Goal: Information Seeking & Learning: Learn about a topic

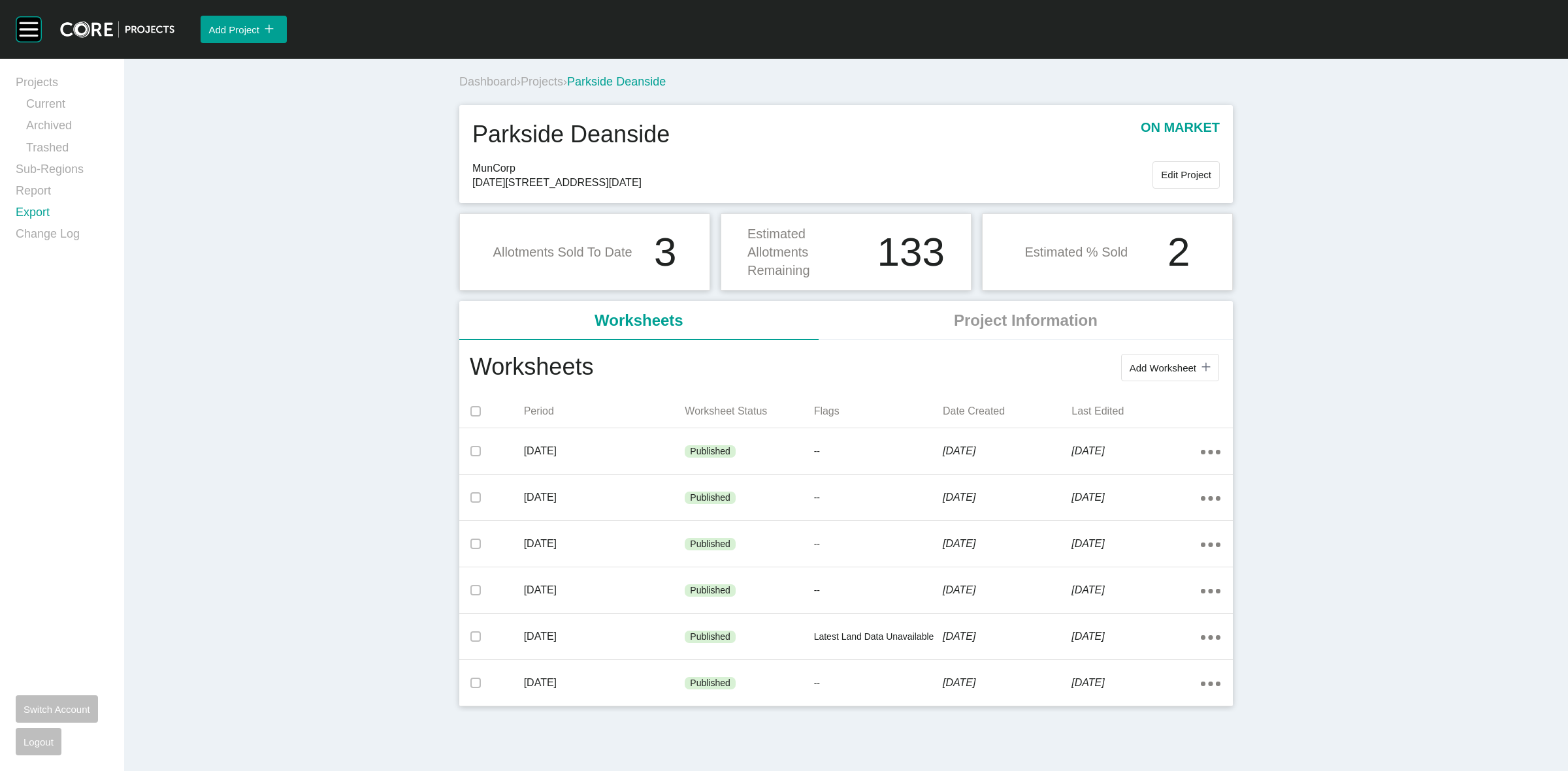
click at [31, 211] on link "Export" at bounding box center [62, 215] width 93 height 22
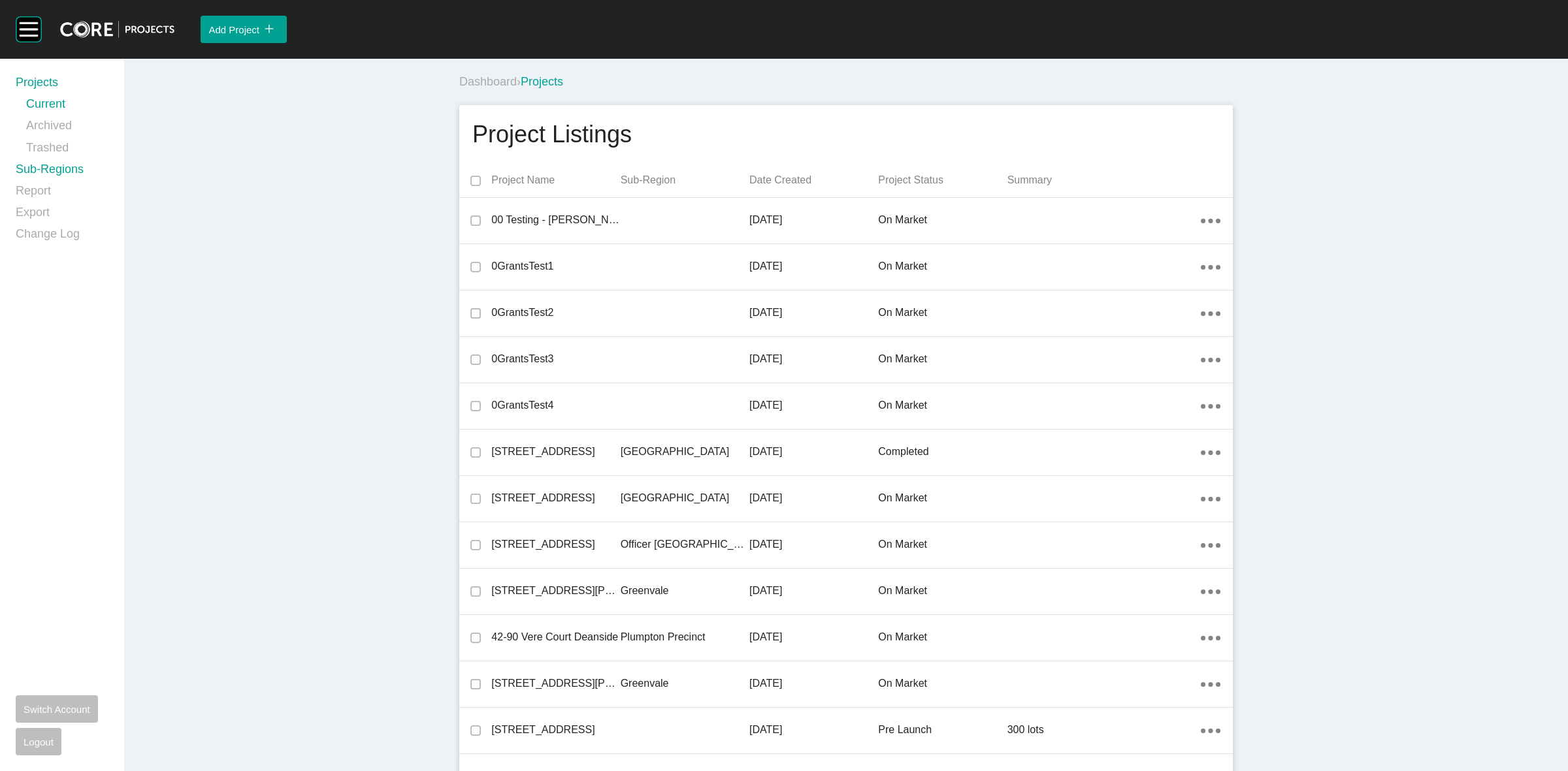
click at [38, 165] on link "Sub-Regions" at bounding box center [62, 172] width 93 height 22
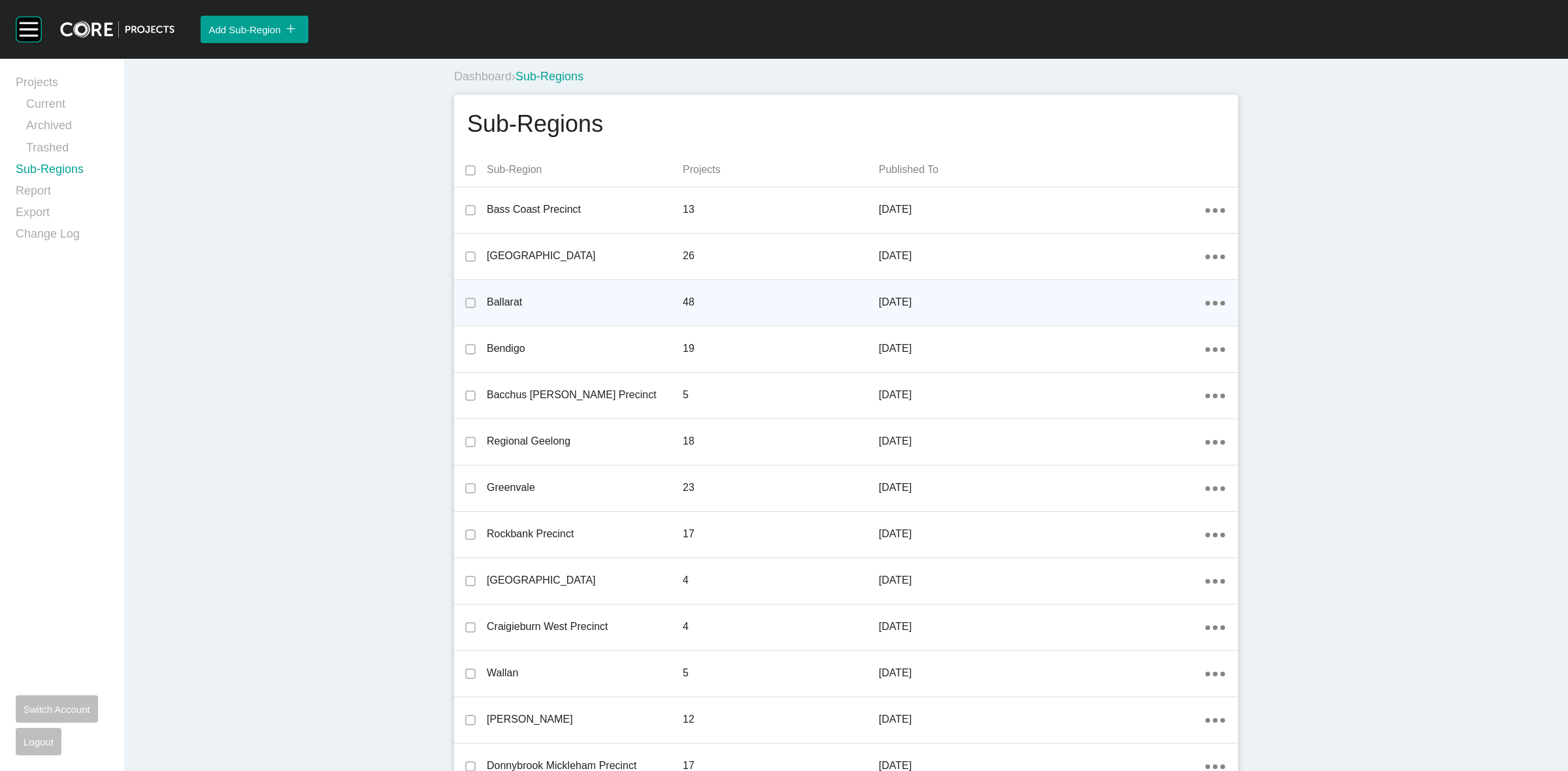
scroll to position [1270, 0]
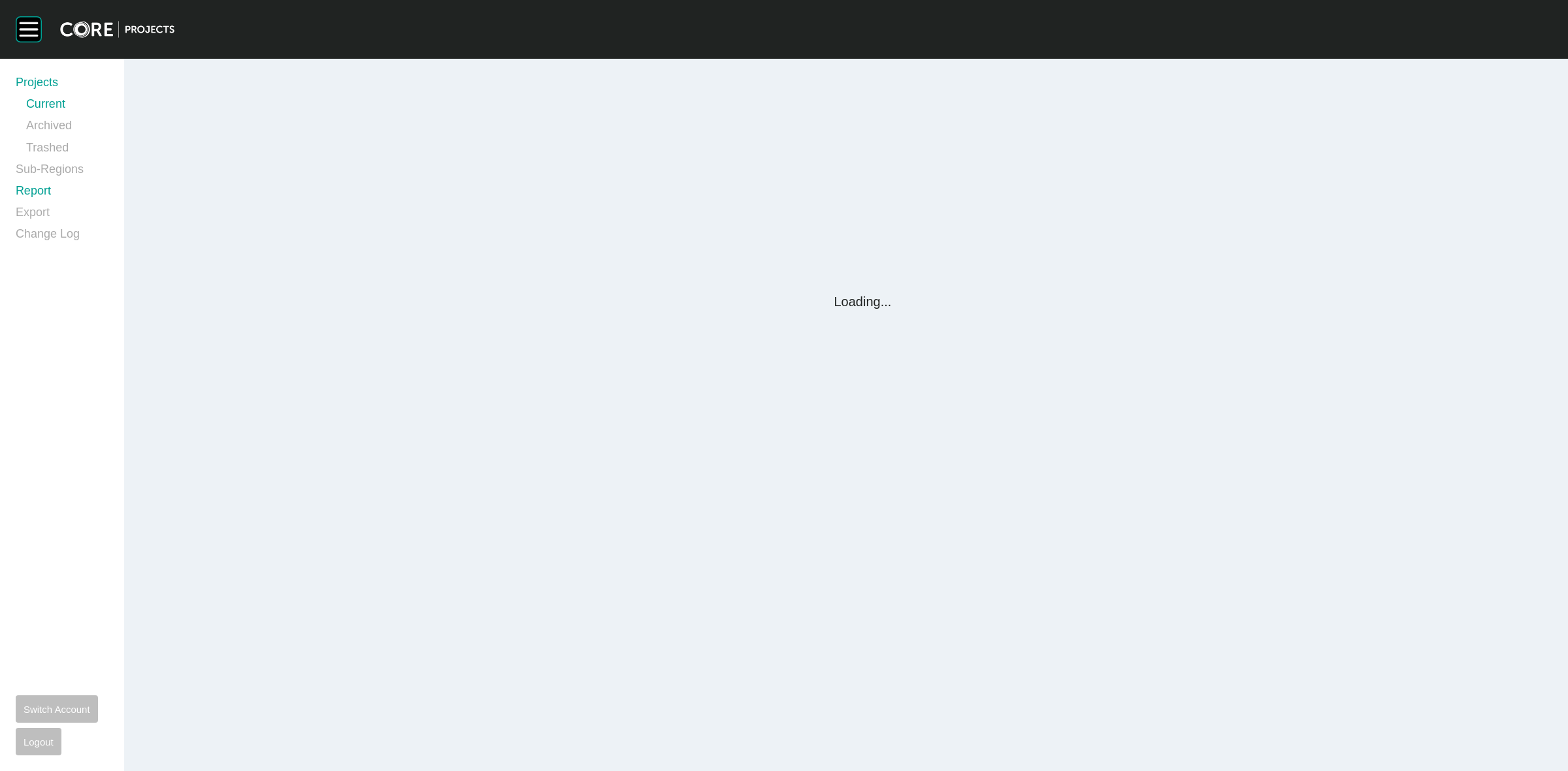
click at [29, 193] on link "Report" at bounding box center [62, 193] width 93 height 22
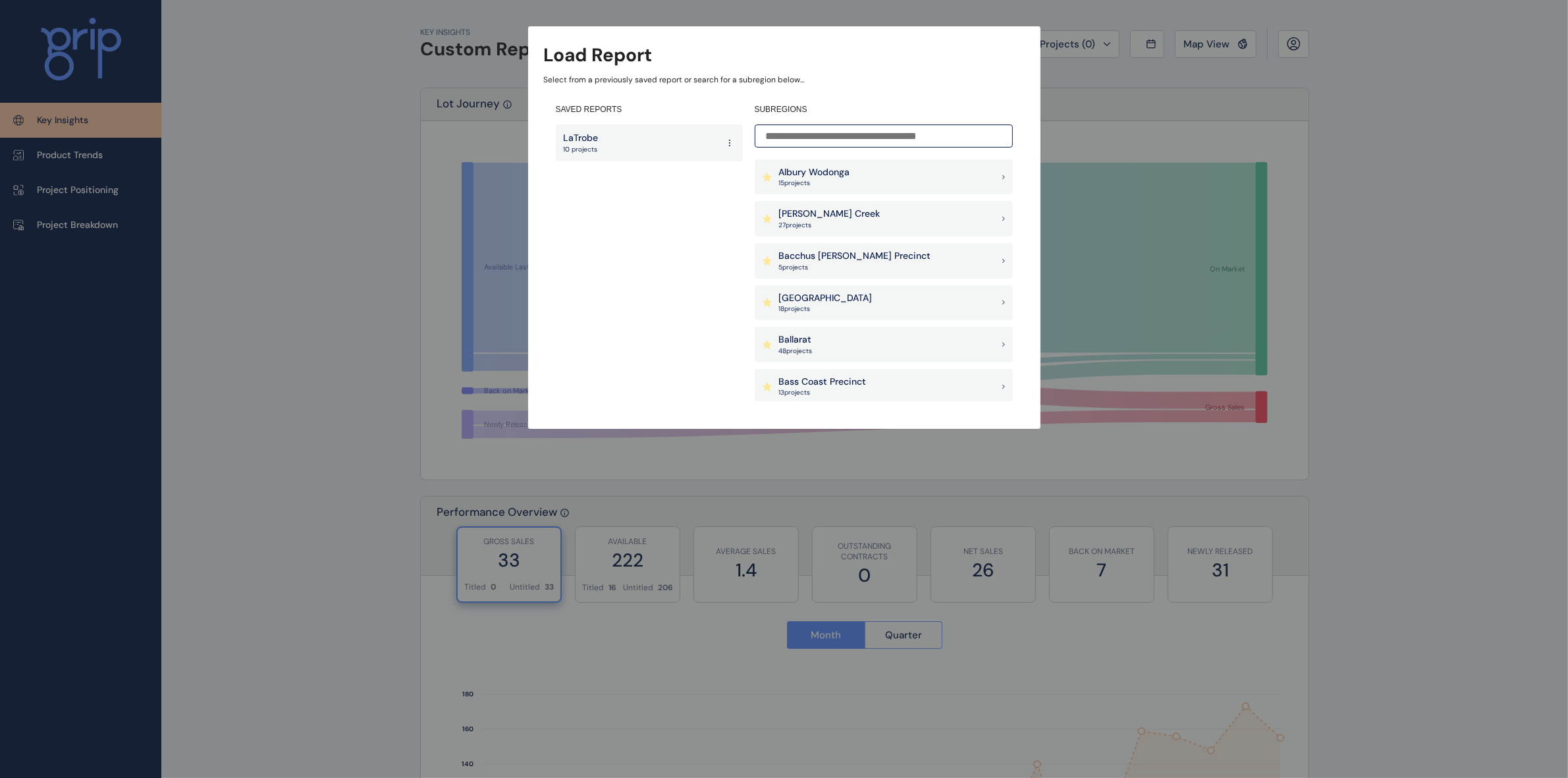
click at [874, 133] on input at bounding box center [884, 136] width 258 height 23
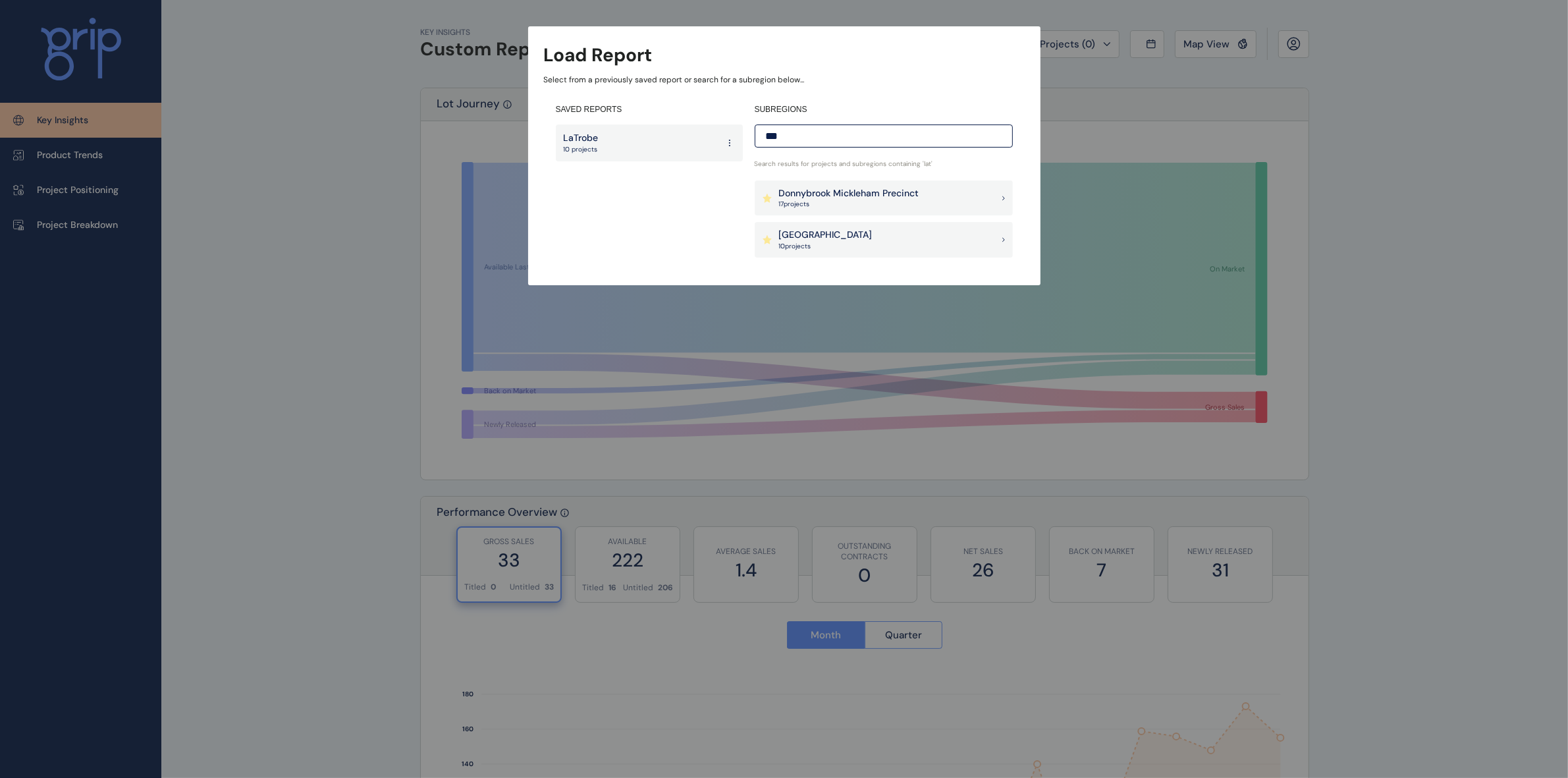
type input "***"
click at [834, 237] on p "[GEOGRAPHIC_DATA]" at bounding box center [826, 235] width 94 height 13
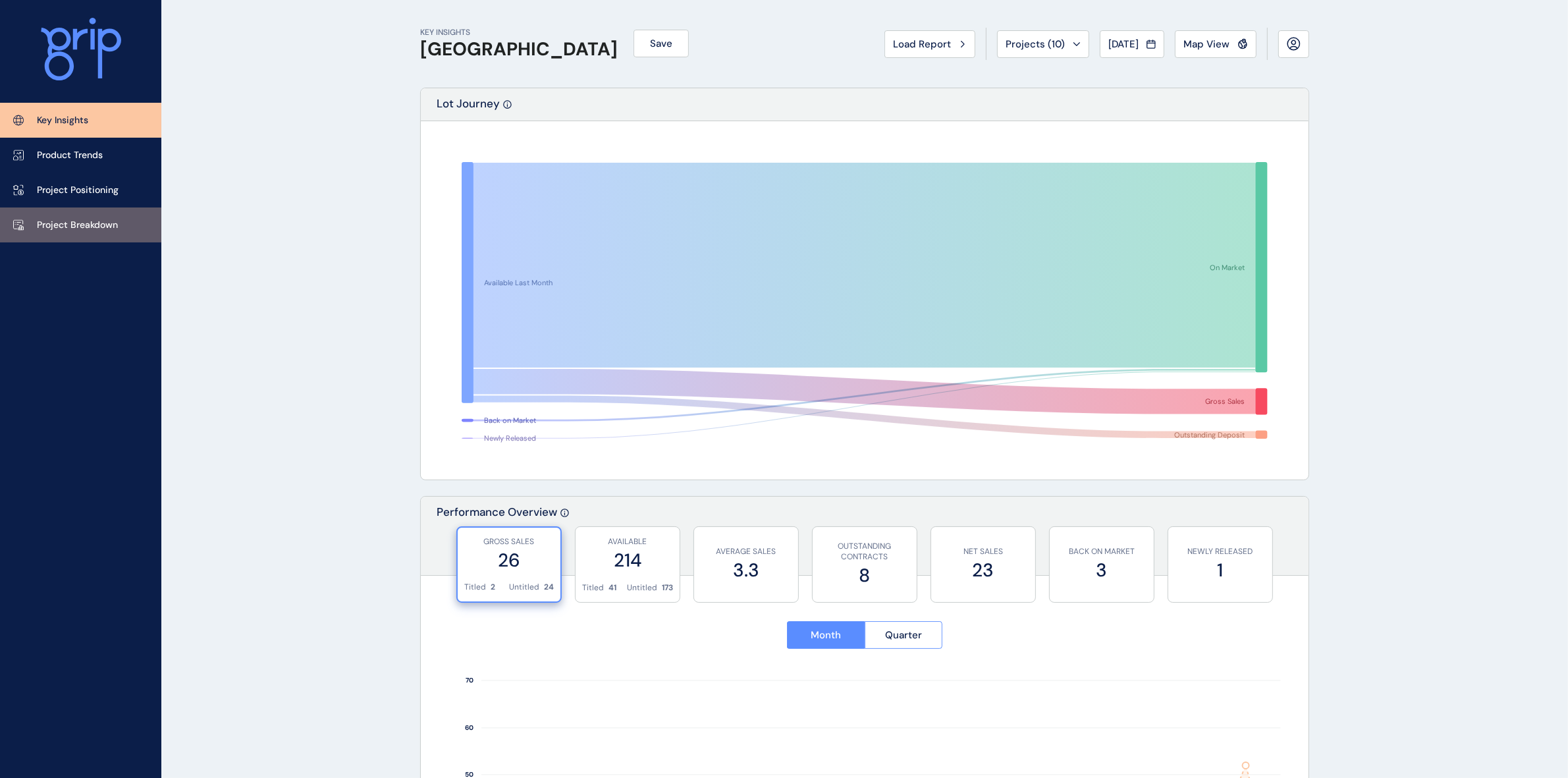
click at [60, 224] on p "Project Breakdown" at bounding box center [77, 225] width 81 height 13
